Goal: Transaction & Acquisition: Purchase product/service

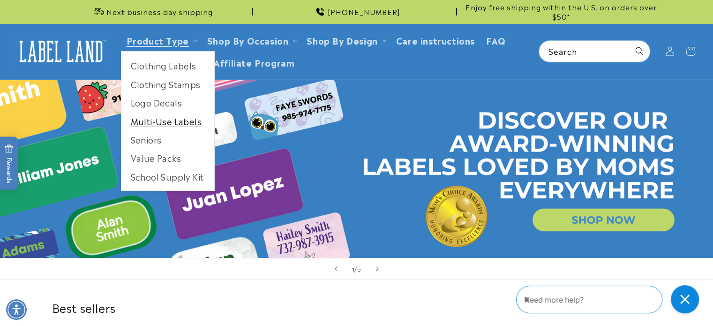
click at [171, 121] on link "Multi-Use Labels" at bounding box center [167, 121] width 93 height 18
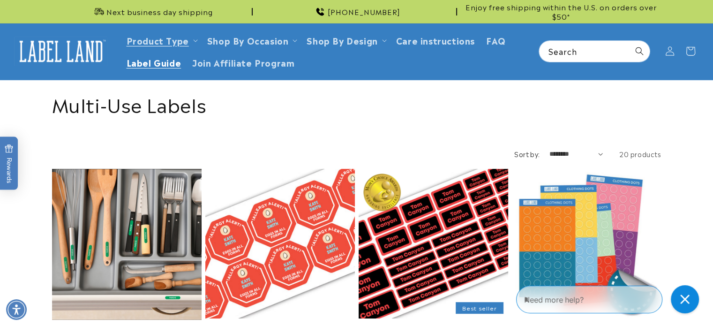
click at [167, 65] on span "Label Guide" at bounding box center [154, 62] width 55 height 11
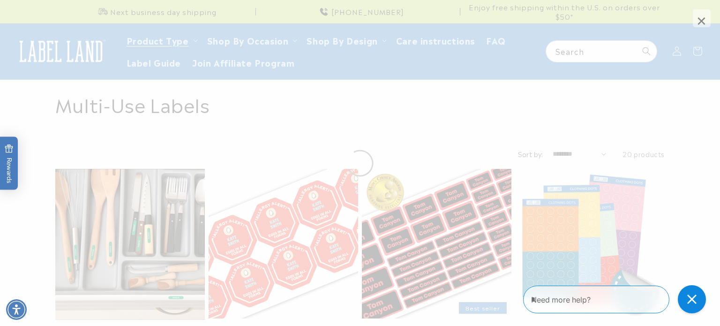
click at [704, 19] on span "×" at bounding box center [702, 18] width 18 height 18
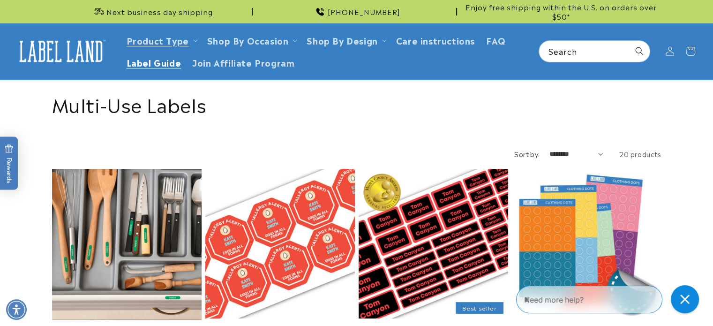
click at [158, 60] on span "Label Guide" at bounding box center [154, 62] width 55 height 11
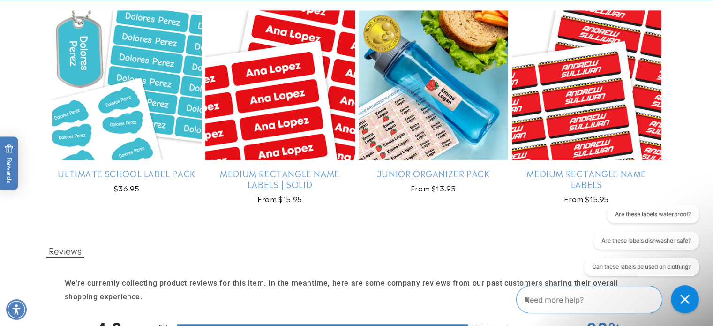
scroll to position [777, 0]
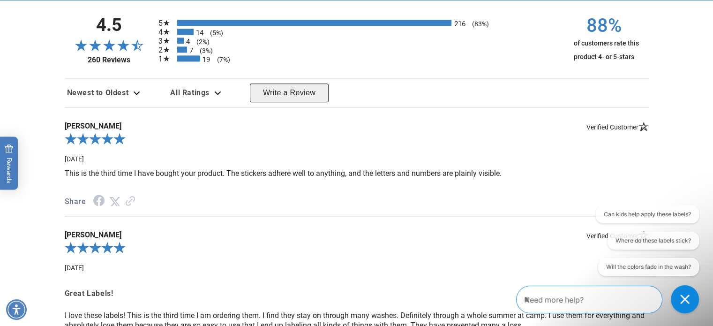
scroll to position [1219, 0]
